Goal: Task Accomplishment & Management: Use online tool/utility

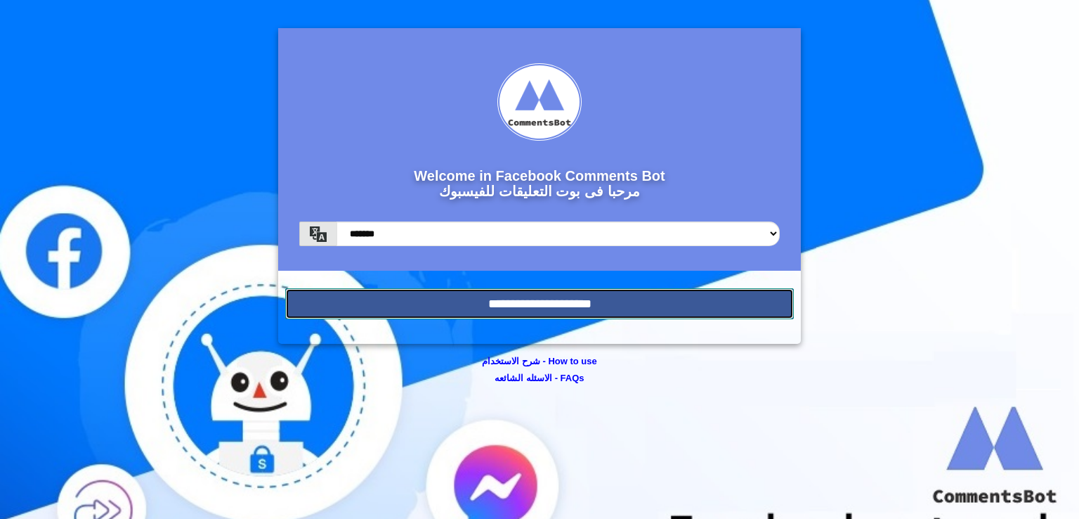
click at [542, 301] on input "**********" at bounding box center [539, 303] width 509 height 31
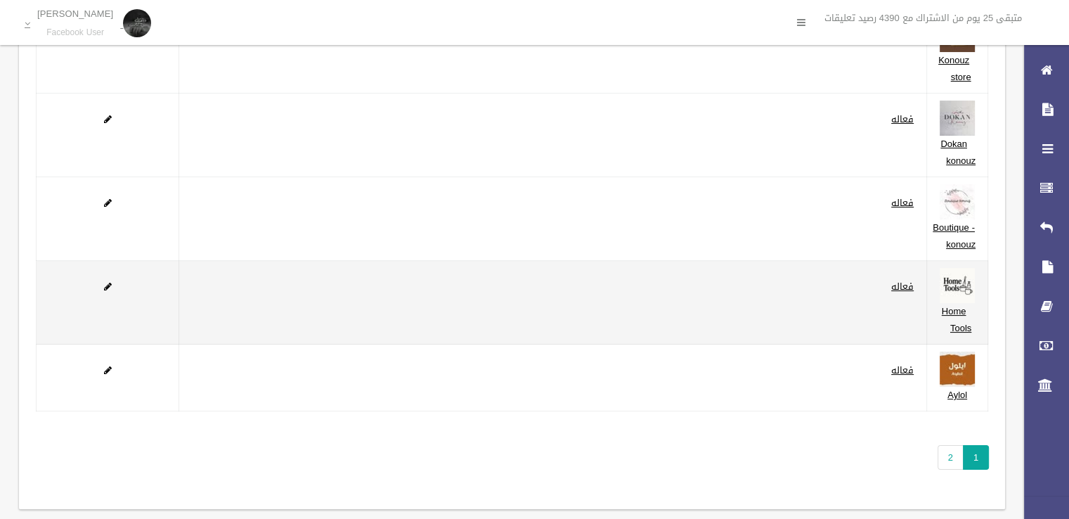
scroll to position [185, 0]
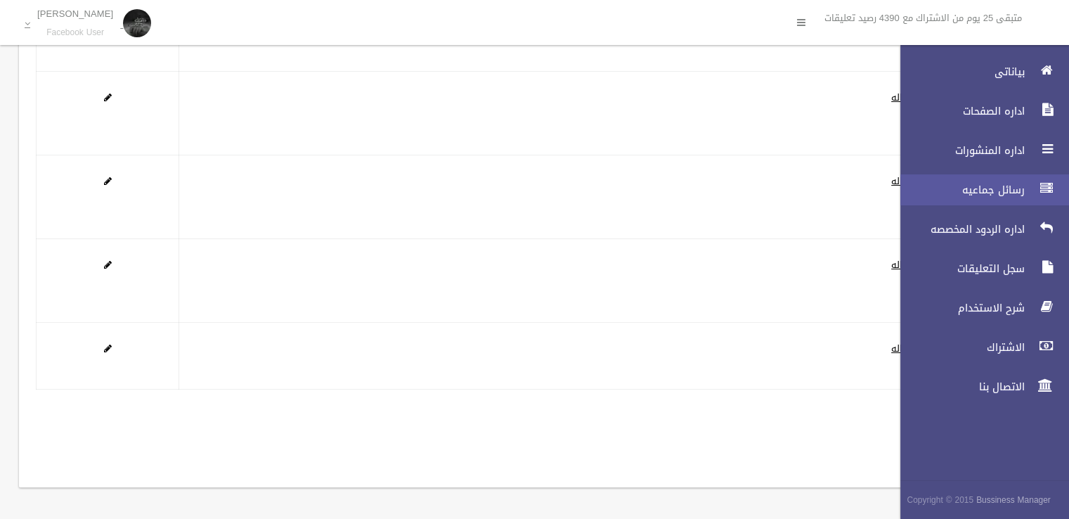
click at [1012, 189] on span "رسائل جماعيه" at bounding box center [958, 190] width 141 height 14
